Goal: Browse casually

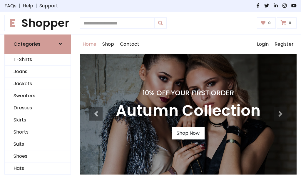
click at [151, 97] on h4 "10% Off Your First Order" at bounding box center [188, 93] width 145 height 8
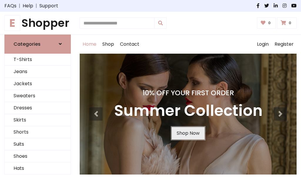
click at [188, 133] on link "Shop Now" at bounding box center [188, 133] width 33 height 12
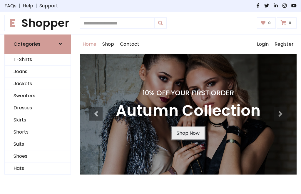
click at [188, 133] on link "Shop Now" at bounding box center [188, 133] width 33 height 12
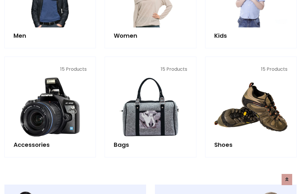
scroll to position [587, 0]
